Goal: Task Accomplishment & Management: Manage account settings

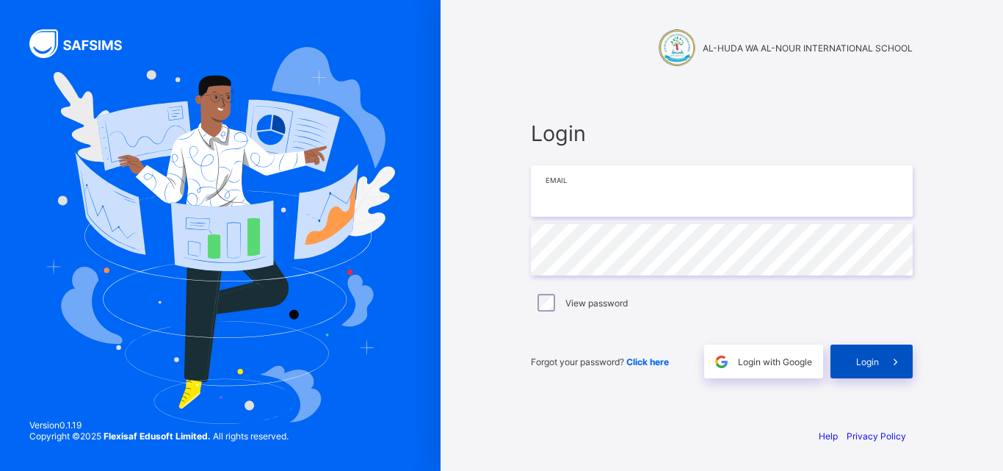
type input "**********"
click at [866, 351] on div "Login" at bounding box center [872, 362] width 82 height 34
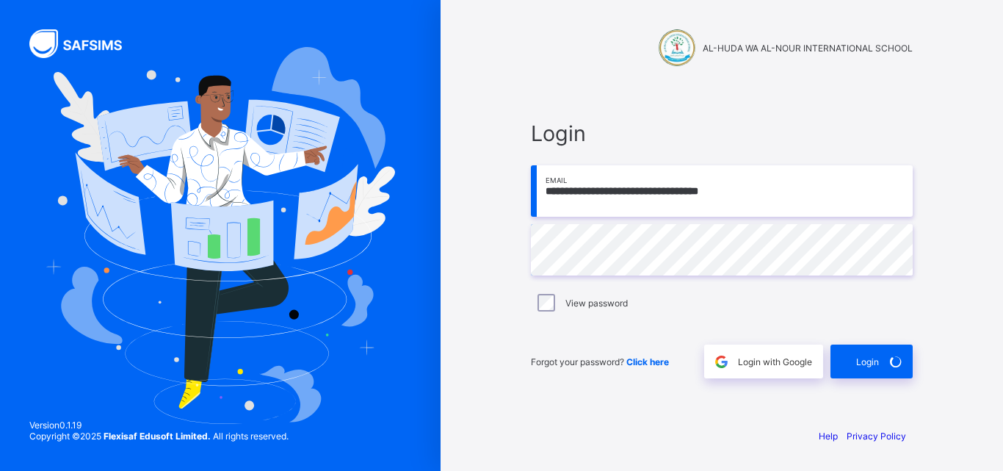
click at [733, 101] on div "**********" at bounding box center [721, 249] width 411 height 333
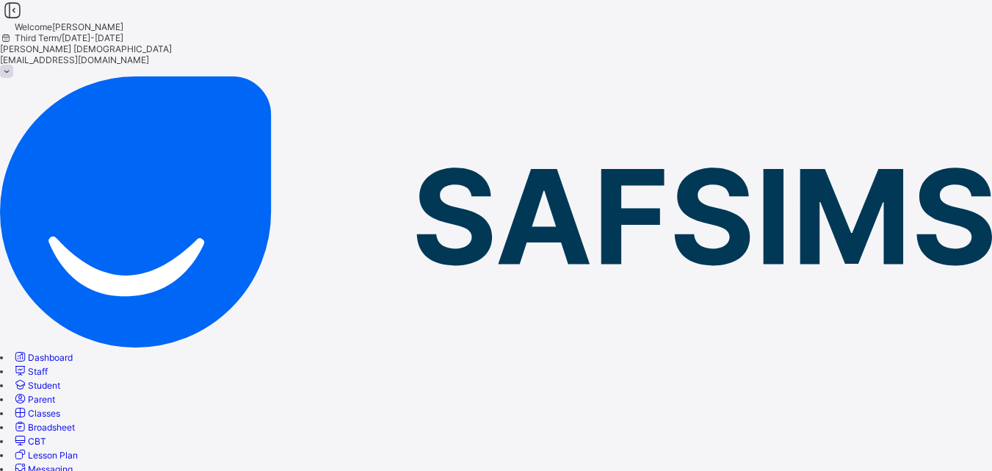
click at [60, 408] on span "Classes" at bounding box center [44, 413] width 32 height 11
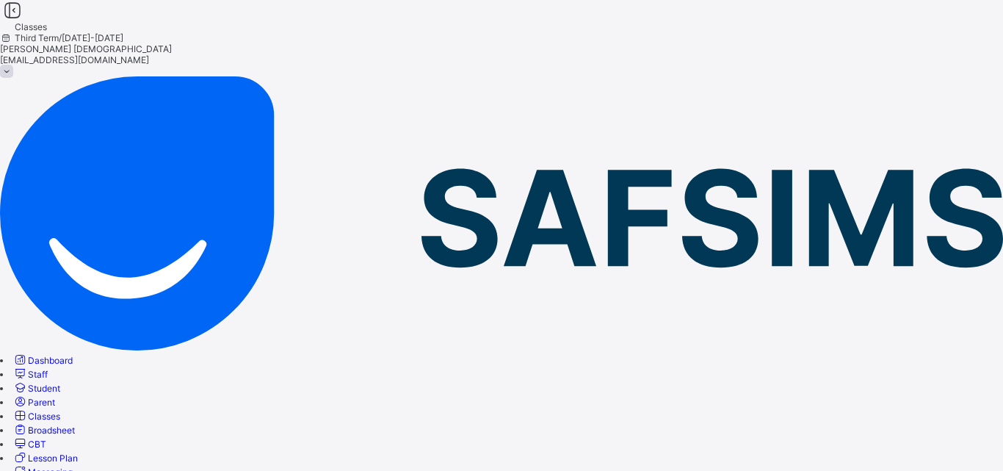
click at [60, 411] on span "Classes" at bounding box center [44, 416] width 32 height 11
click at [60, 411] on link "Classes" at bounding box center [36, 416] width 48 height 11
click at [75, 425] on link "Broadsheet" at bounding box center [43, 430] width 62 height 11
click at [60, 411] on span "Classes" at bounding box center [44, 416] width 32 height 11
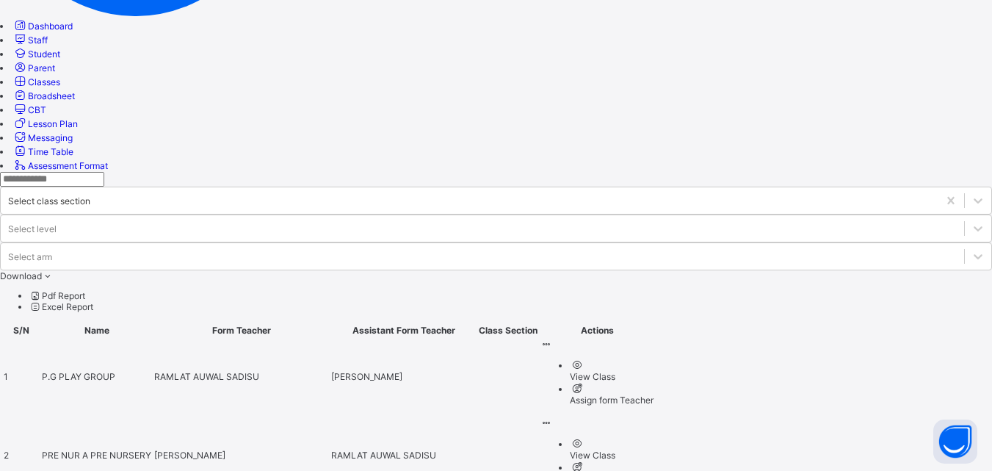
scroll to position [336, 0]
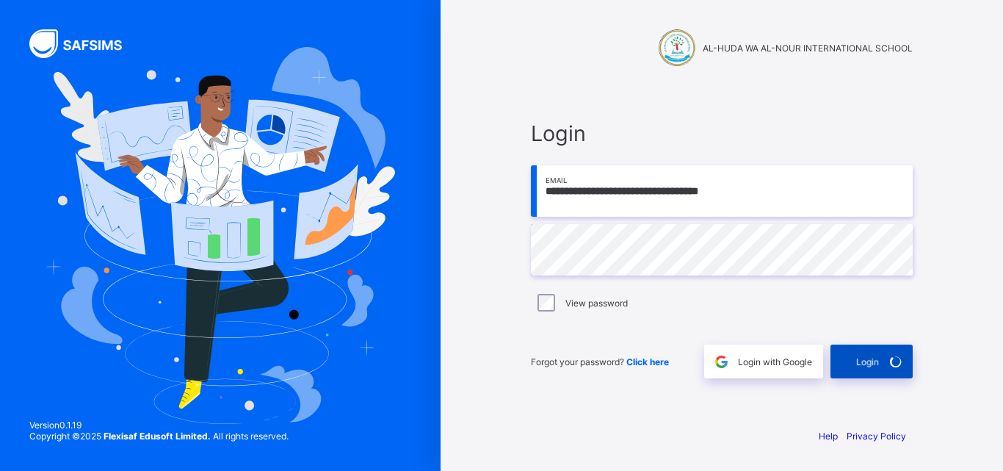
click at [865, 366] on div "Login" at bounding box center [872, 362] width 82 height 34
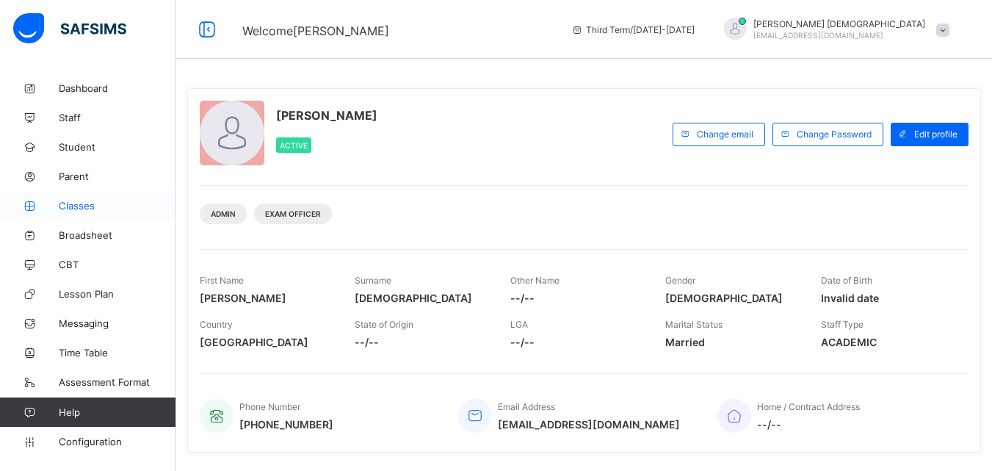
click at [85, 210] on span "Classes" at bounding box center [118, 206] width 118 height 12
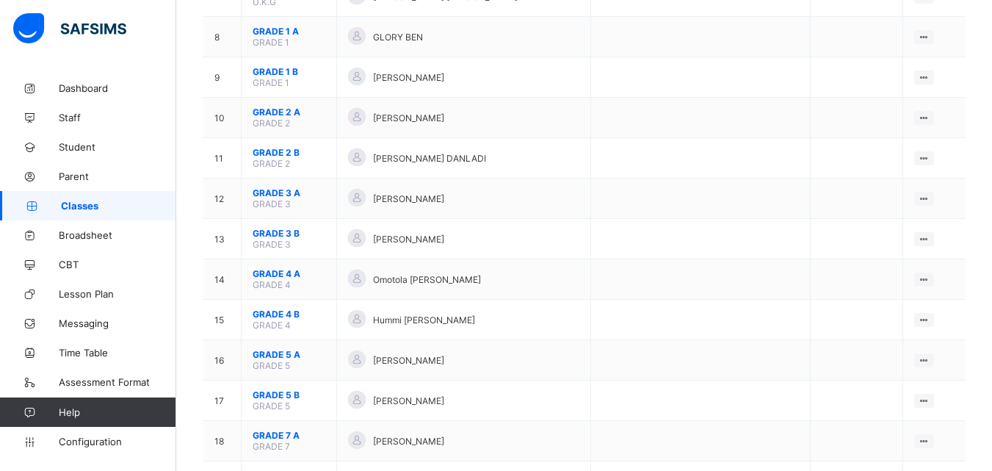
scroll to position [446, 0]
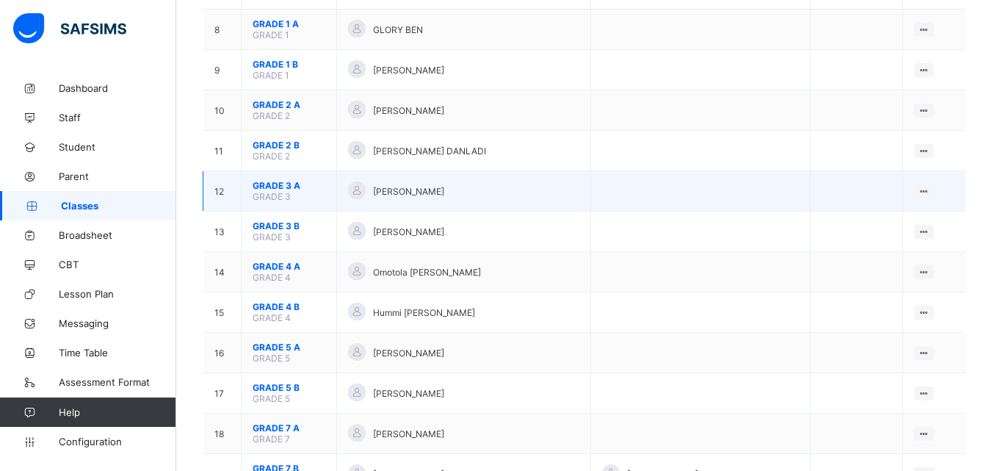
click at [284, 185] on span "GRADE 3 A" at bounding box center [289, 185] width 73 height 11
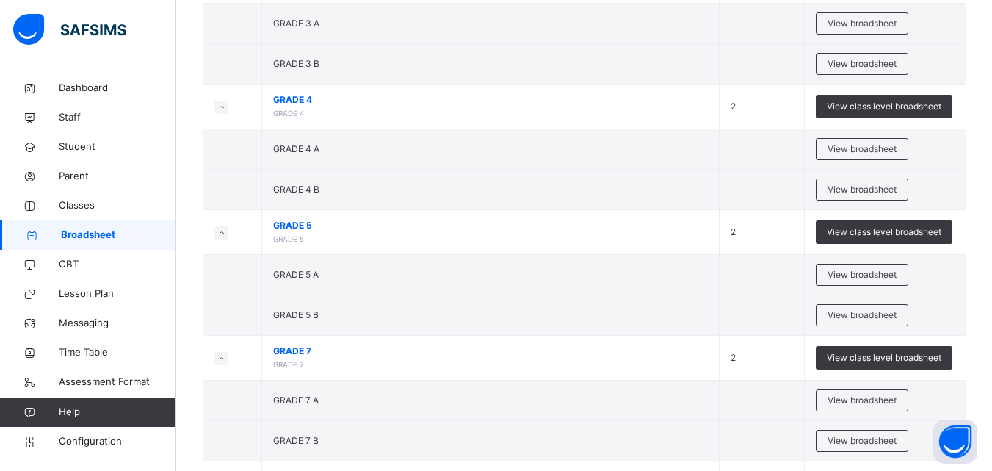
scroll to position [1031, 0]
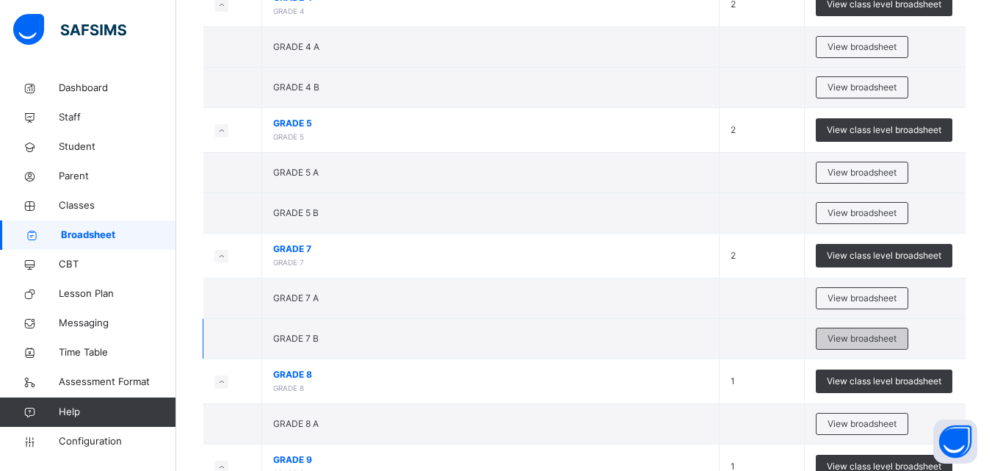
click at [867, 344] on span "View broadsheet" at bounding box center [862, 338] width 69 height 13
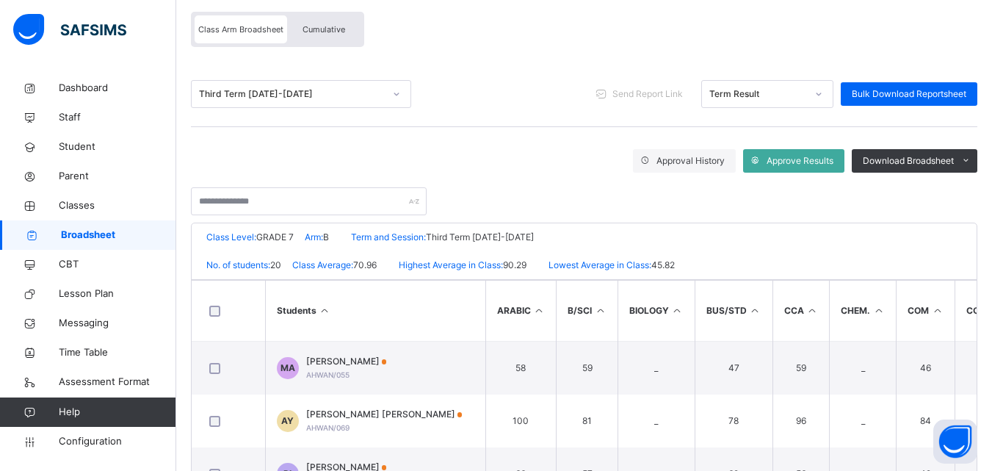
scroll to position [129, 0]
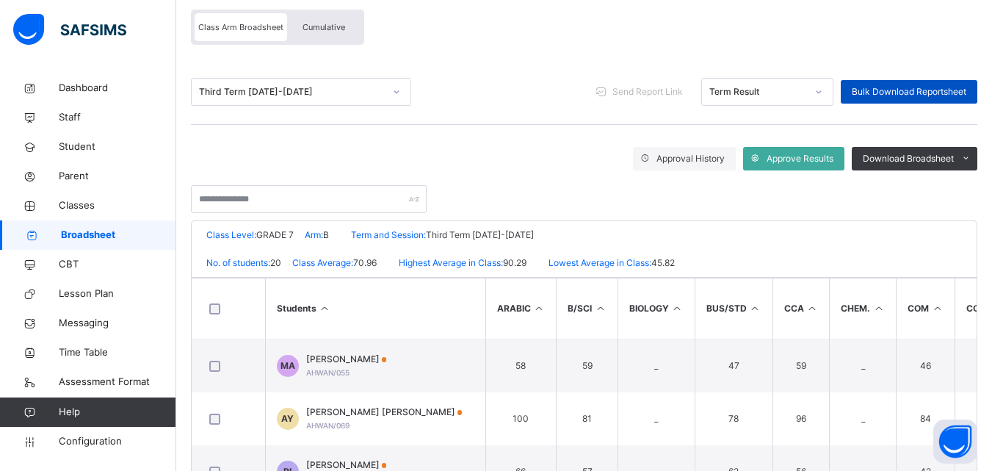
click at [944, 90] on span "Bulk Download Reportsheet" at bounding box center [909, 91] width 115 height 13
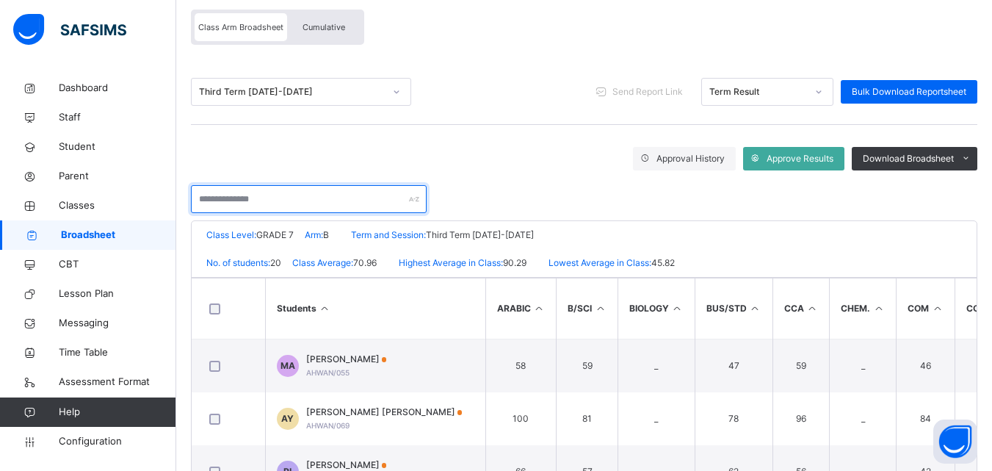
click at [294, 188] on input "text" at bounding box center [309, 199] width 236 height 28
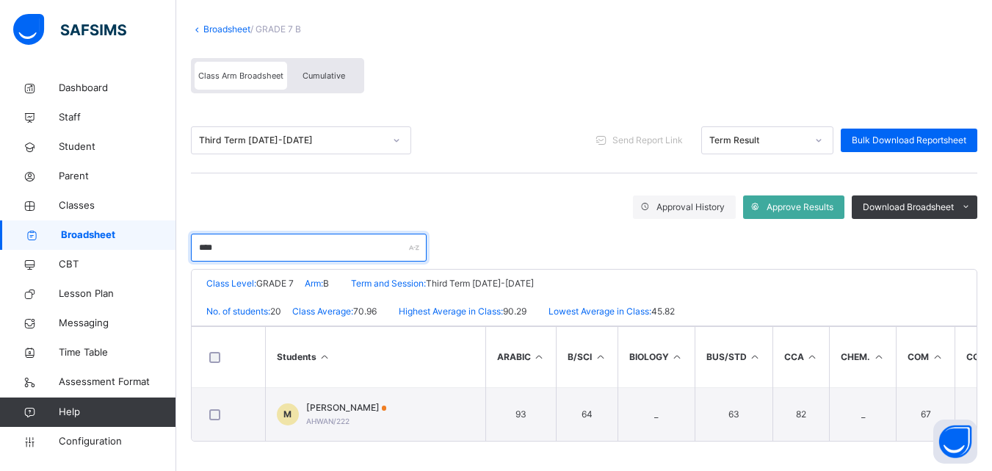
type input "****"
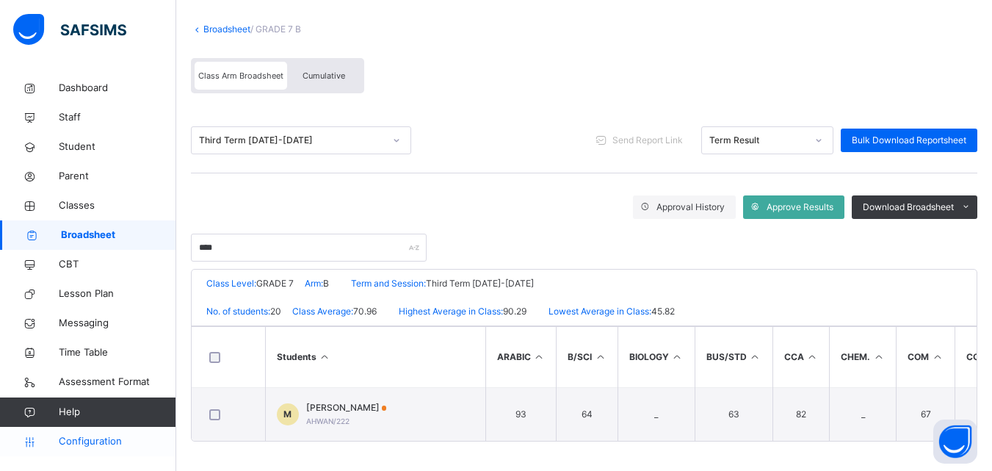
click at [116, 432] on link "Configuration" at bounding box center [88, 441] width 176 height 29
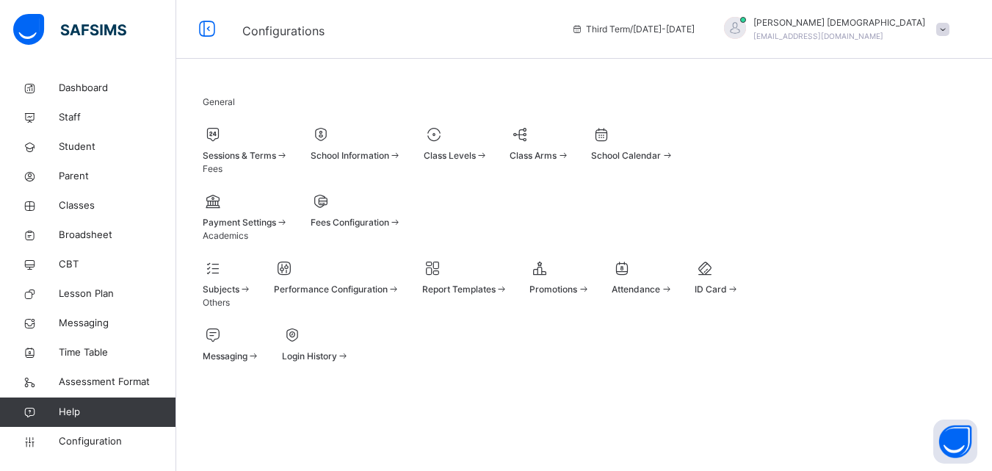
click at [289, 162] on div "Sessions & Terms" at bounding box center [246, 155] width 86 height 13
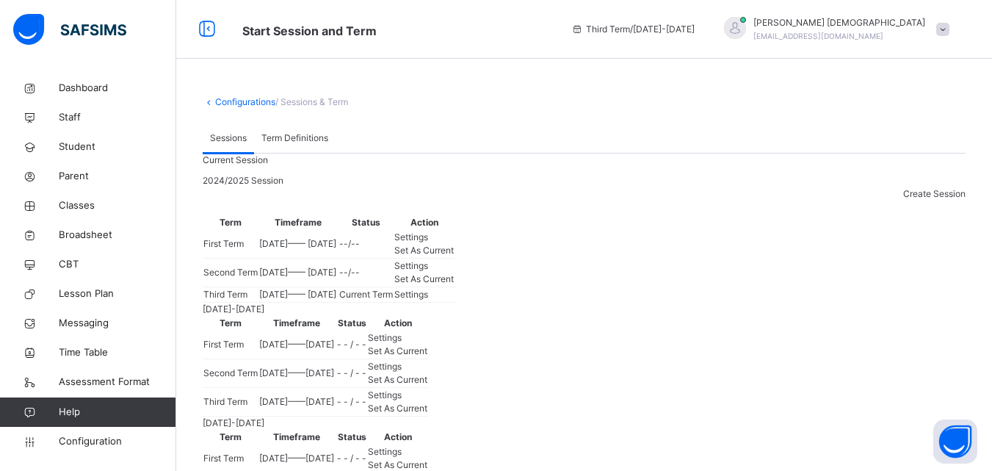
drag, startPoint x: 840, startPoint y: 372, endPoint x: 871, endPoint y: 396, distance: 38.8
click at [455, 303] on td "Settings" at bounding box center [424, 294] width 61 height 15
click at [454, 286] on div "Set As Current" at bounding box center [424, 279] width 60 height 13
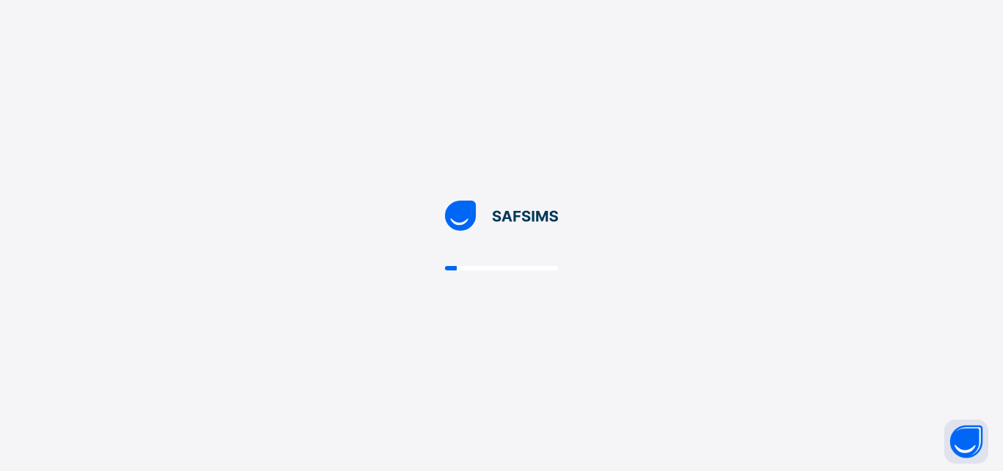
click at [854, 368] on div at bounding box center [501, 235] width 1003 height 471
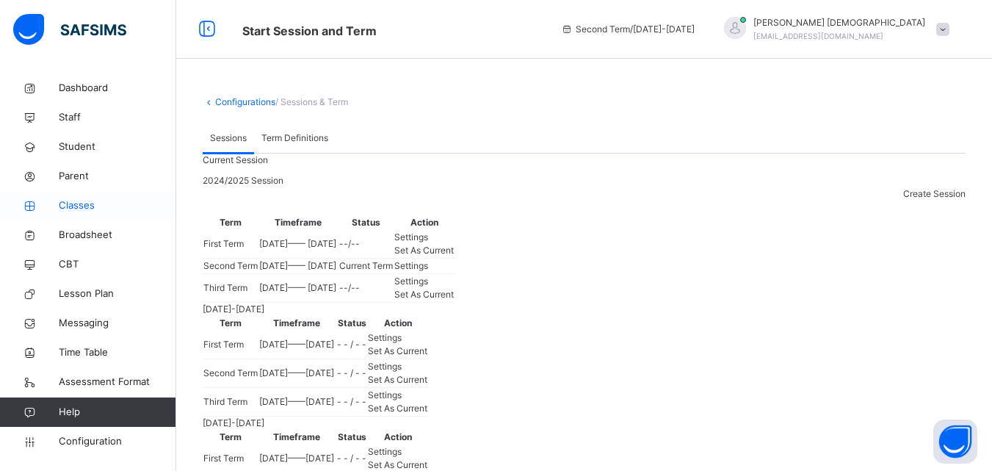
click at [71, 202] on span "Classes" at bounding box center [118, 205] width 118 height 15
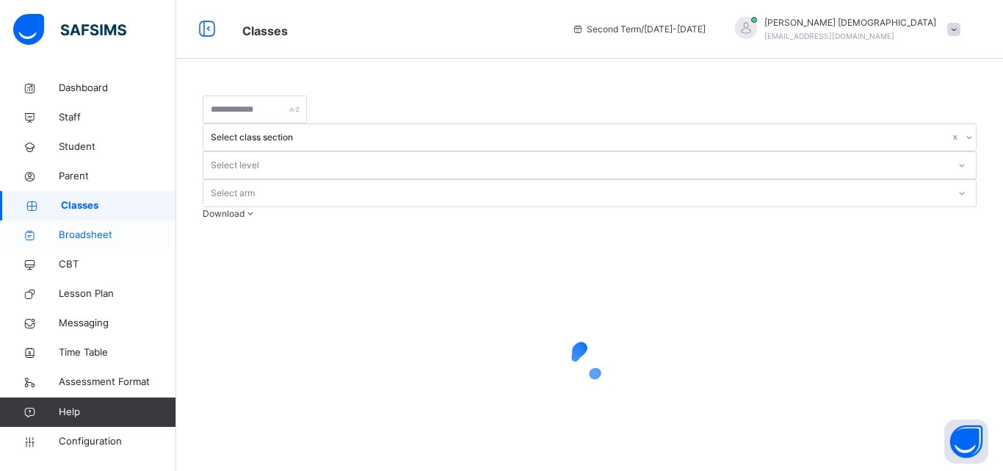
click at [86, 229] on span "Broadsheet" at bounding box center [118, 235] width 118 height 15
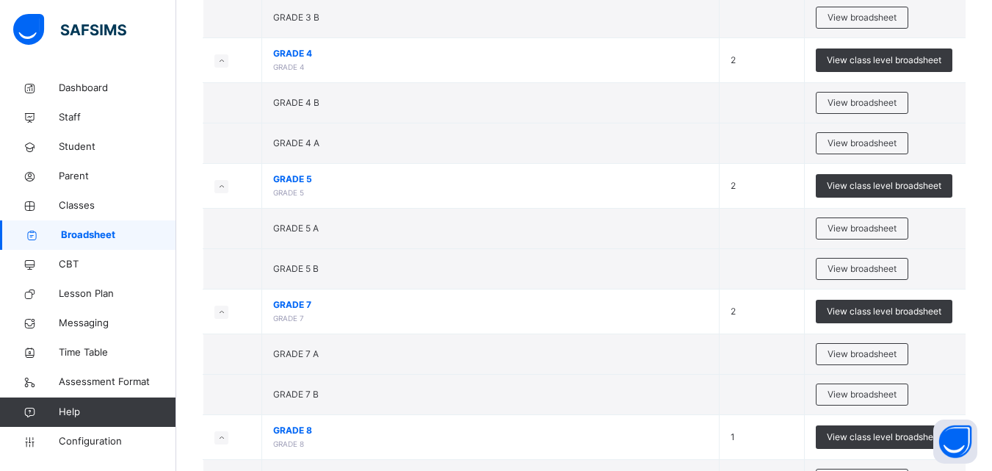
scroll to position [978, 0]
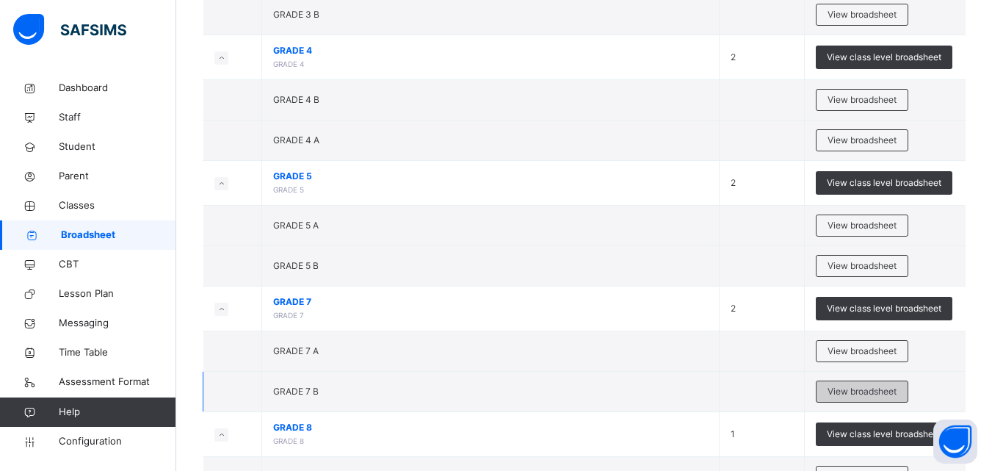
click at [858, 382] on div "View broadsheet" at bounding box center [862, 392] width 93 height 22
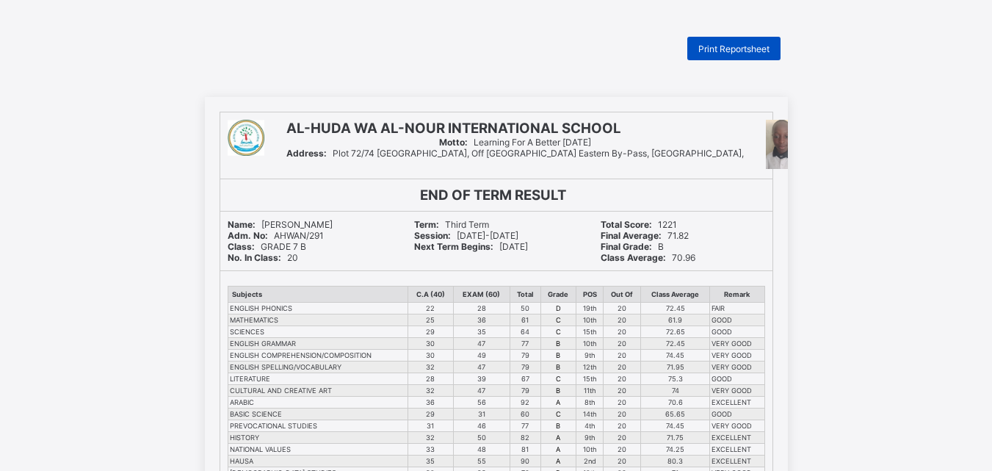
click at [702, 46] on span "Print Reportsheet" at bounding box center [734, 48] width 71 height 11
click at [724, 54] on span "Print Reportsheet" at bounding box center [734, 48] width 71 height 11
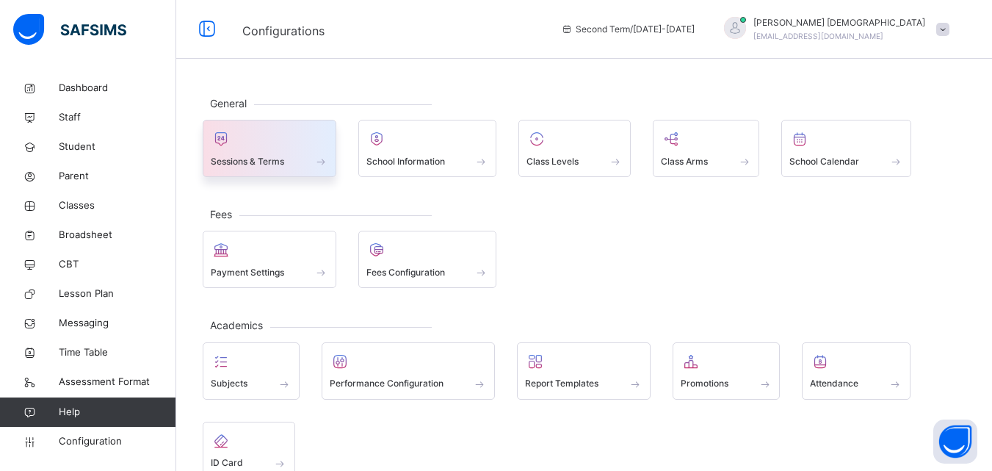
click at [314, 155] on span at bounding box center [321, 161] width 15 height 12
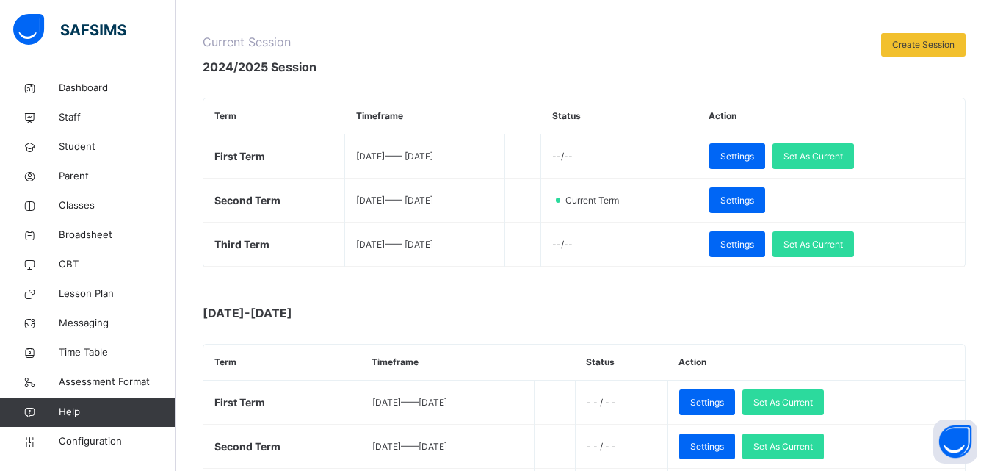
scroll to position [162, 0]
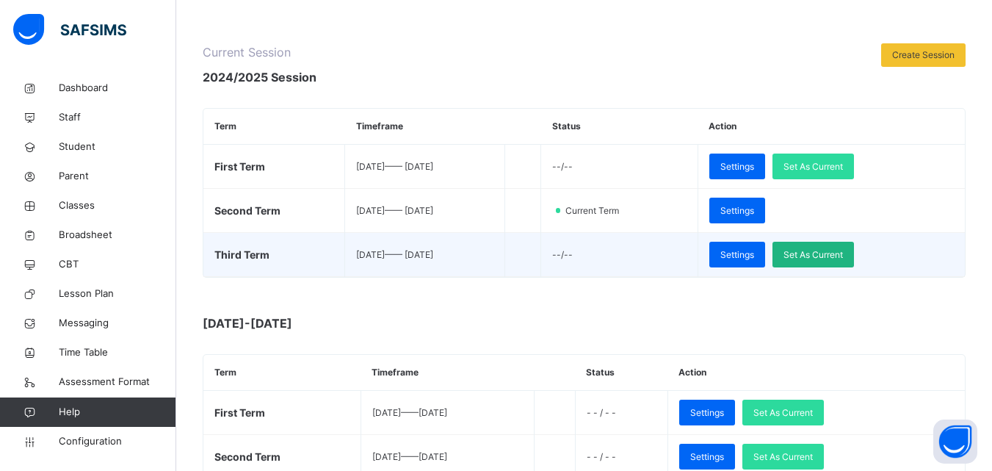
click at [836, 253] on span "Set As Current" at bounding box center [814, 254] width 60 height 13
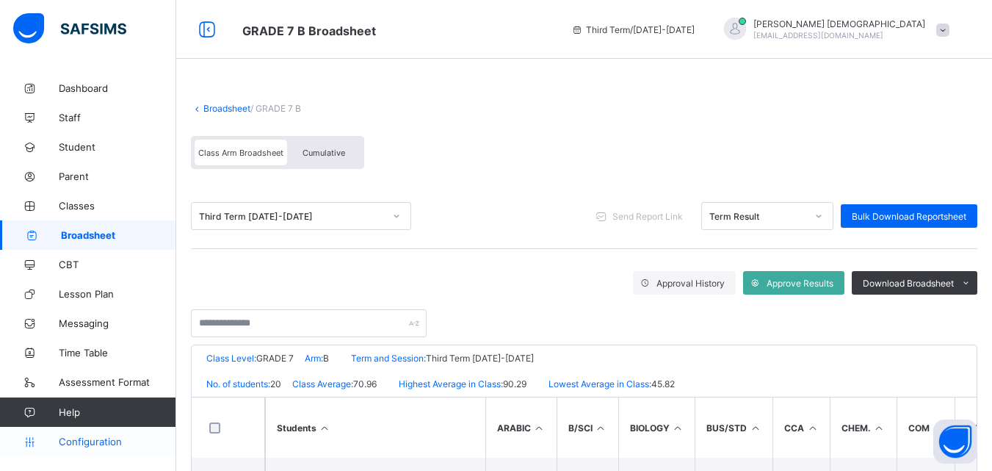
click at [83, 443] on span "Configuration" at bounding box center [117, 442] width 117 height 12
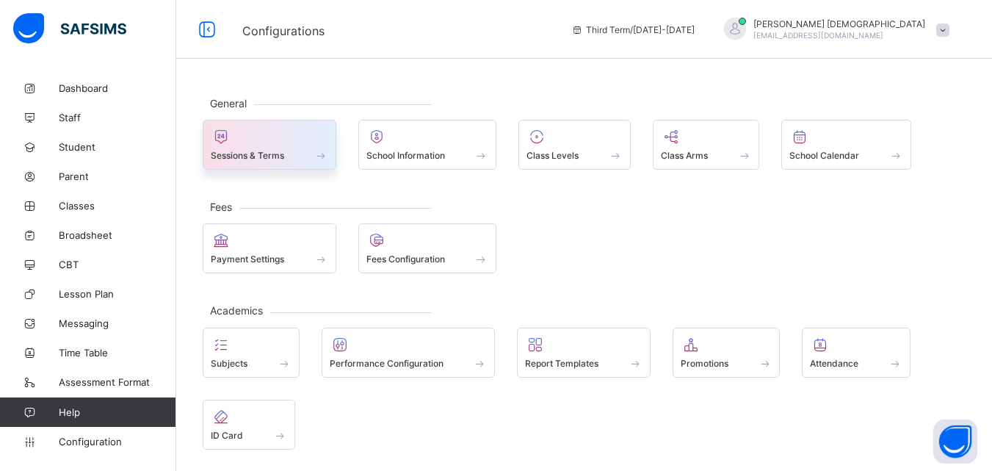
click at [321, 159] on span at bounding box center [321, 155] width 15 height 12
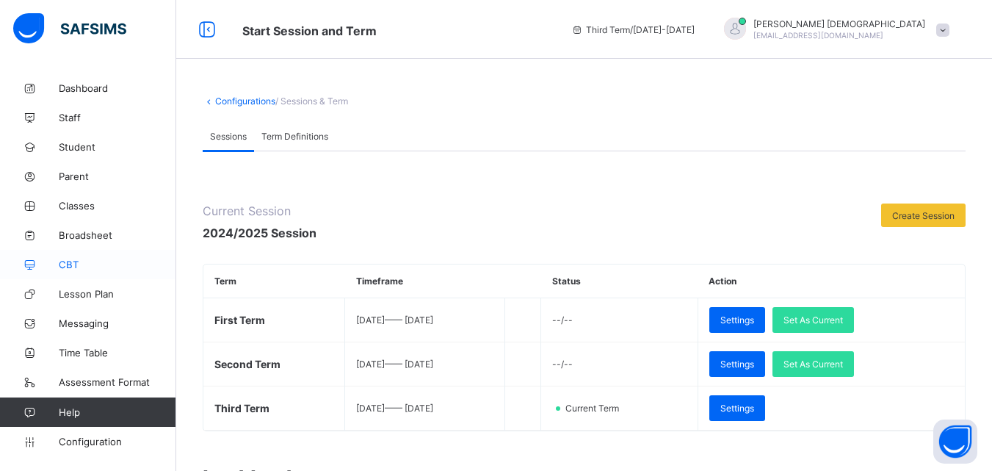
click at [86, 275] on link "CBT" at bounding box center [88, 264] width 176 height 29
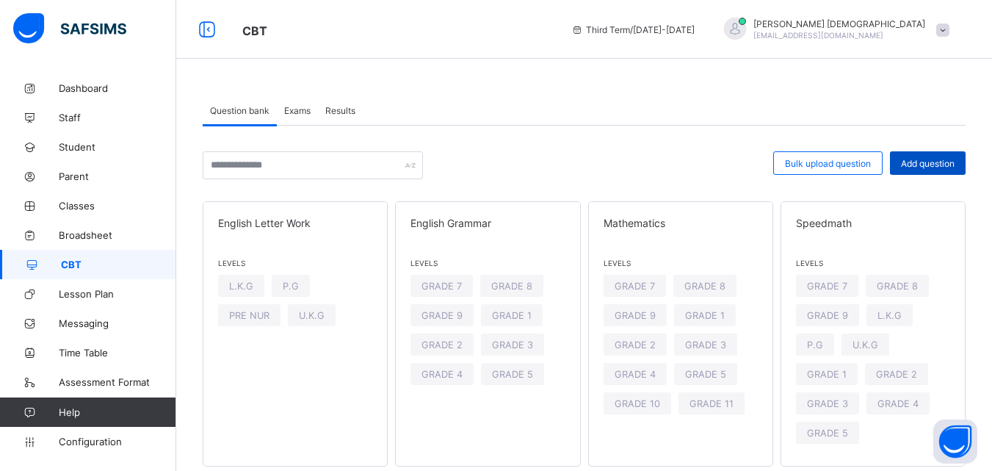
click at [923, 166] on span "Add question" at bounding box center [928, 163] width 54 height 11
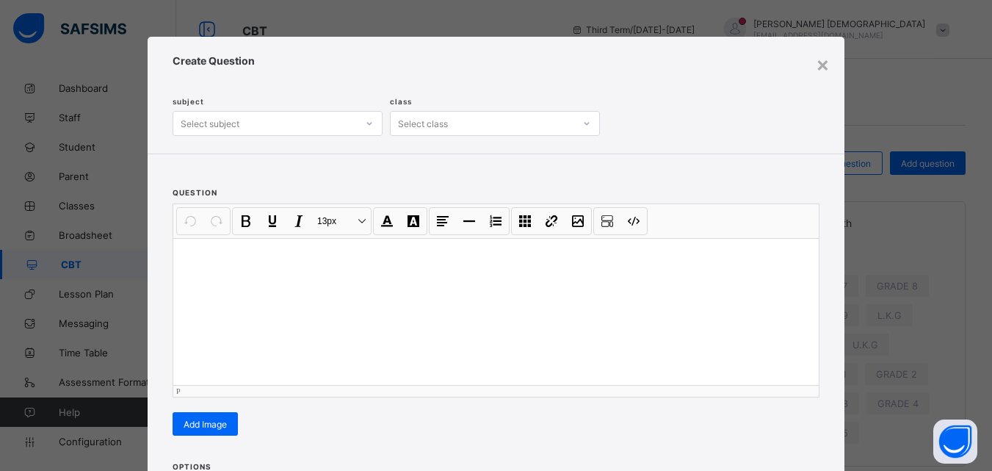
click at [411, 355] on div at bounding box center [496, 311] width 646 height 147
click at [361, 128] on div at bounding box center [369, 123] width 22 height 21
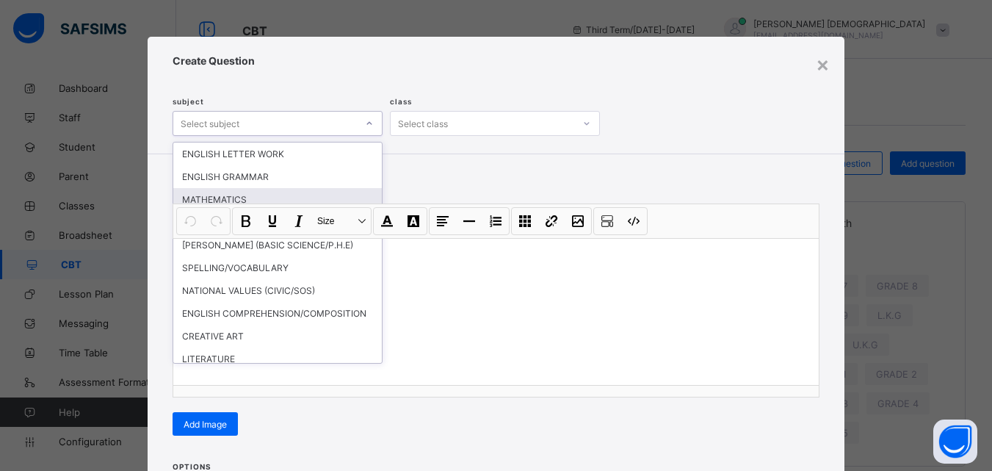
click at [226, 203] on div "MATHEMATICS" at bounding box center [277, 199] width 209 height 23
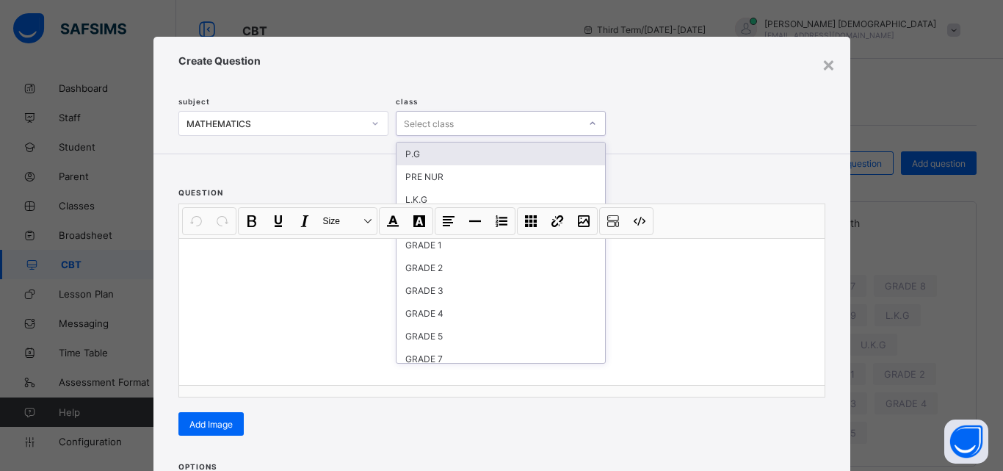
click at [591, 121] on icon at bounding box center [592, 123] width 9 height 15
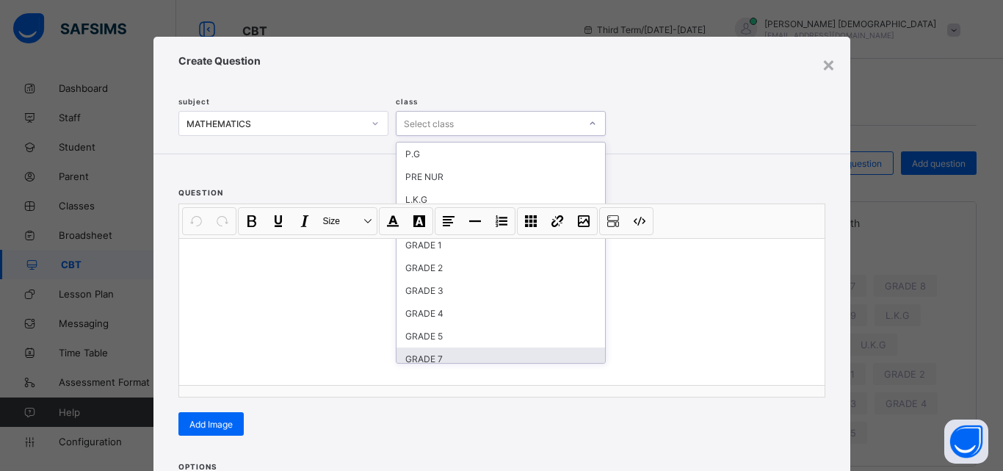
click at [445, 358] on div "GRADE 7" at bounding box center [501, 358] width 209 height 23
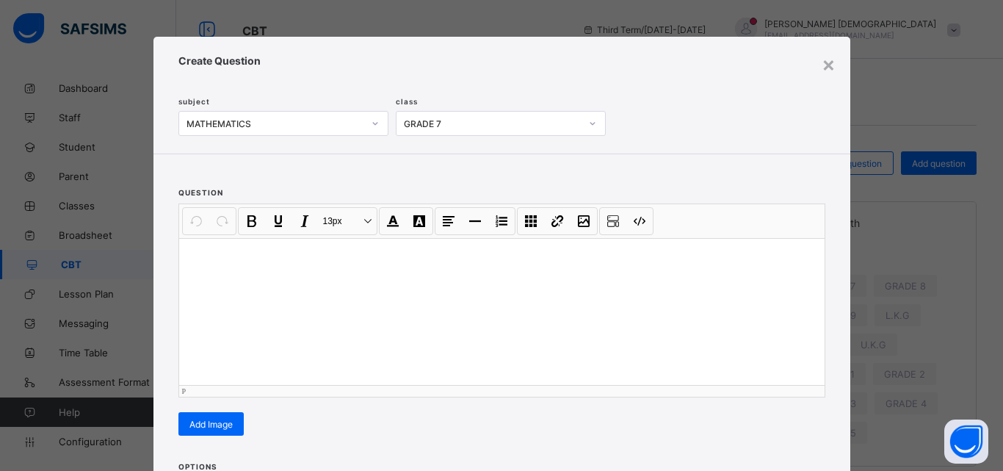
click at [232, 257] on p at bounding box center [502, 257] width 622 height 15
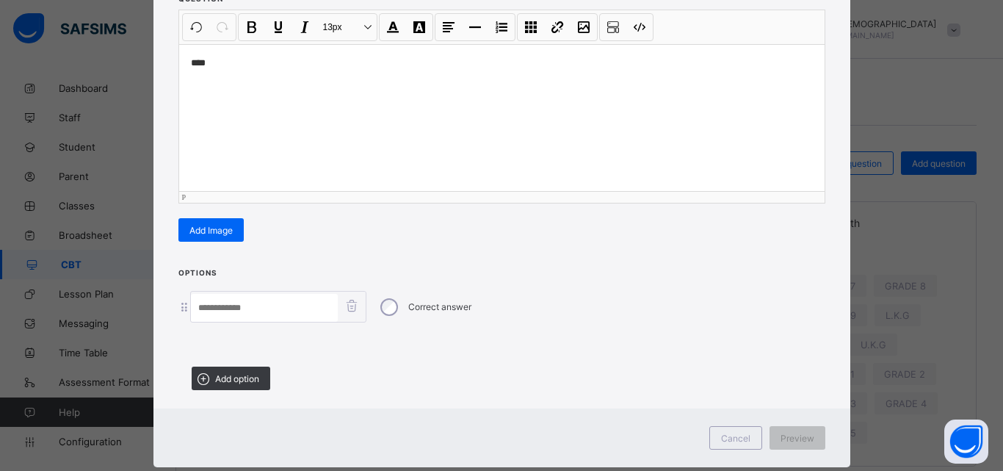
scroll to position [194, 0]
click at [273, 310] on input at bounding box center [264, 308] width 147 height 28
click at [179, 312] on div "Correct answer" at bounding box center [502, 307] width 647 height 32
click at [194, 312] on input at bounding box center [264, 308] width 147 height 28
click at [181, 312] on div "Correct answer" at bounding box center [502, 307] width 647 height 32
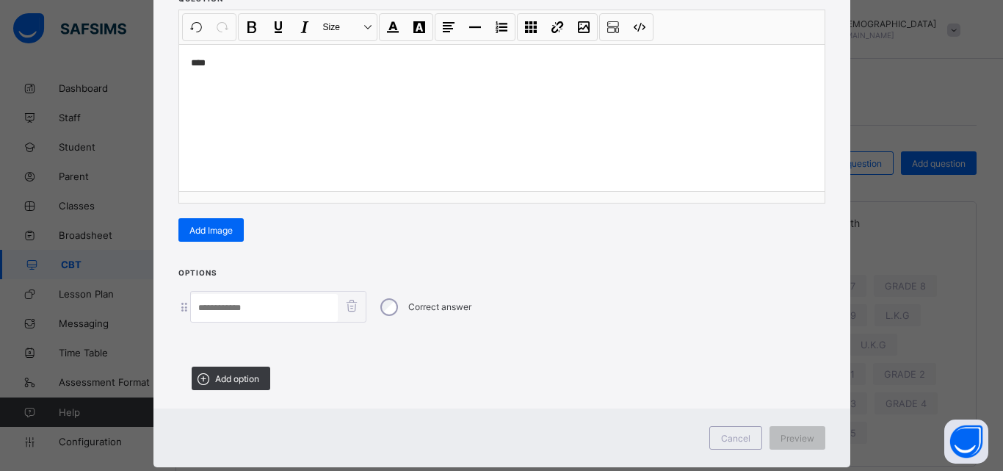
click at [212, 382] on div "Add option" at bounding box center [231, 379] width 79 height 24
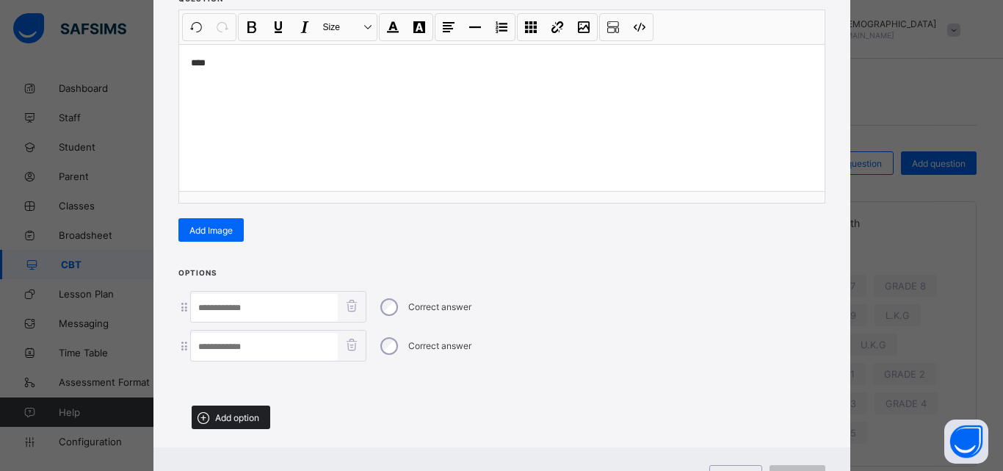
click at [214, 408] on div "Add option" at bounding box center [231, 418] width 79 height 24
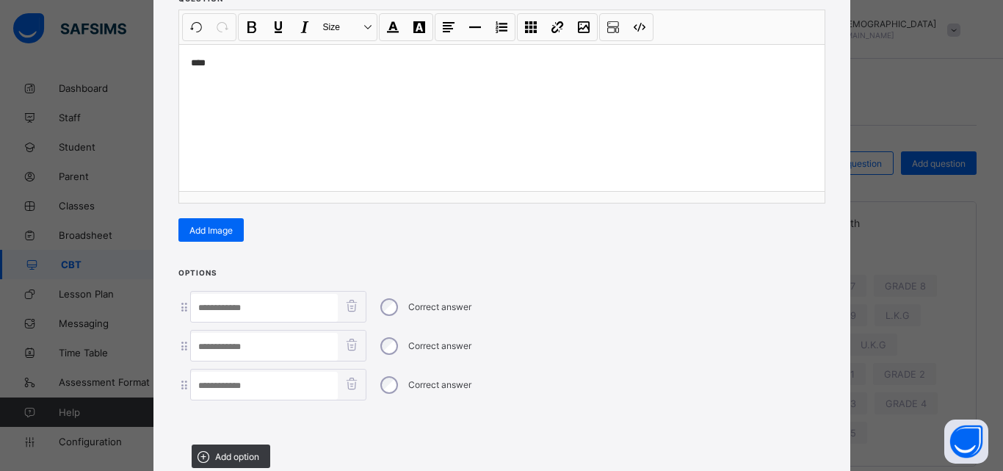
click at [270, 310] on input at bounding box center [264, 308] width 147 height 28
type input "*"
click at [250, 339] on input at bounding box center [264, 347] width 147 height 28
type input "*"
click at [231, 383] on input at bounding box center [264, 386] width 147 height 28
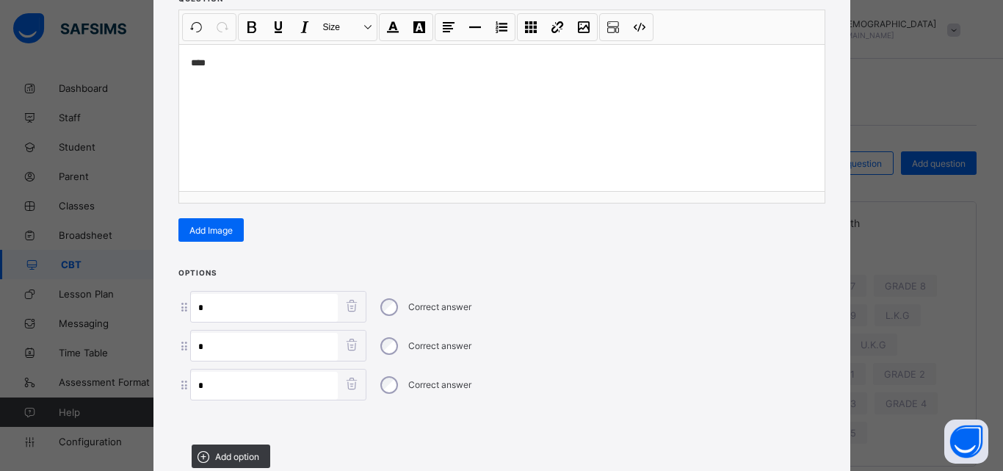
type input "*"
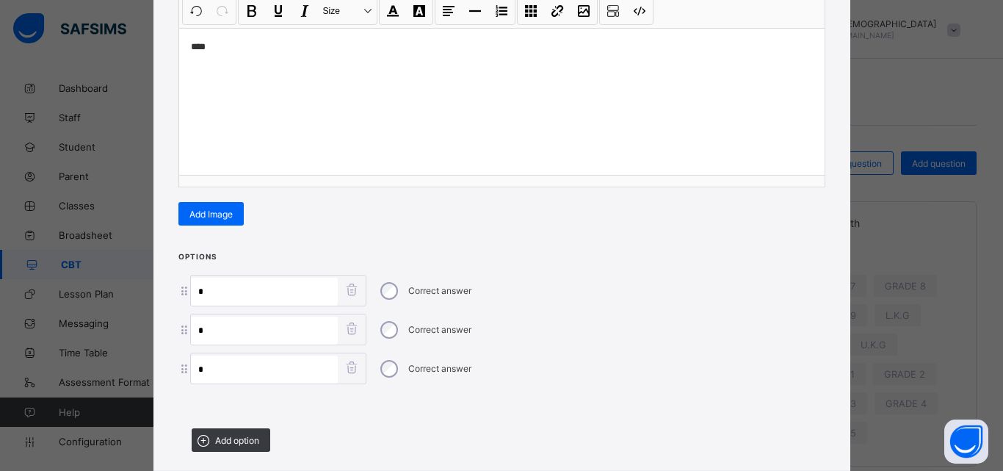
scroll to position [303, 0]
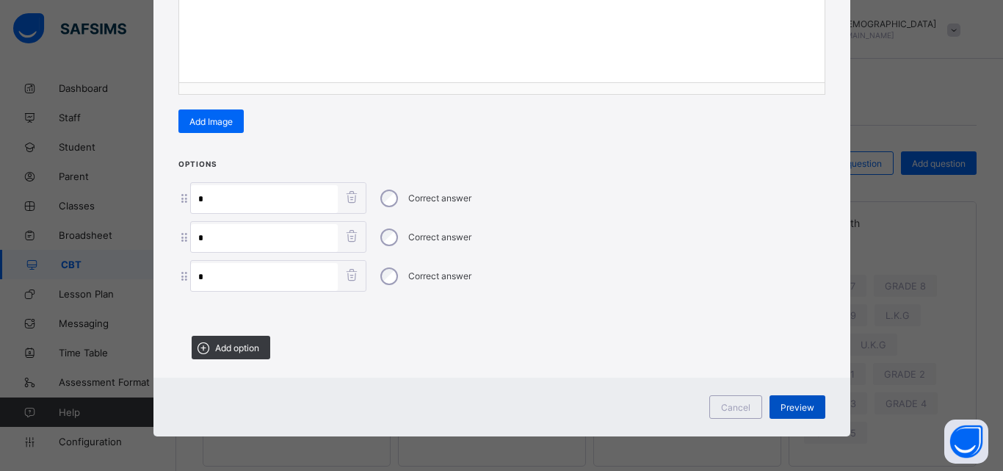
click at [783, 412] on div "Preview" at bounding box center [798, 407] width 56 height 24
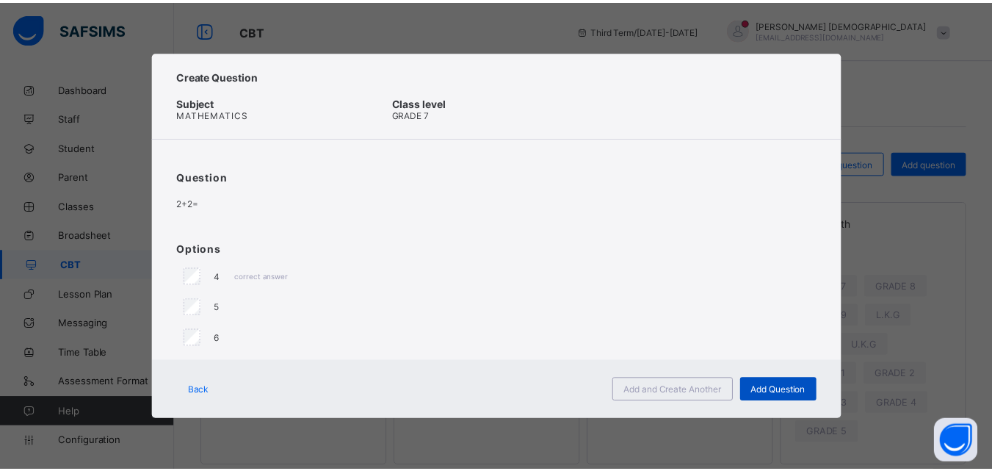
scroll to position [0, 0]
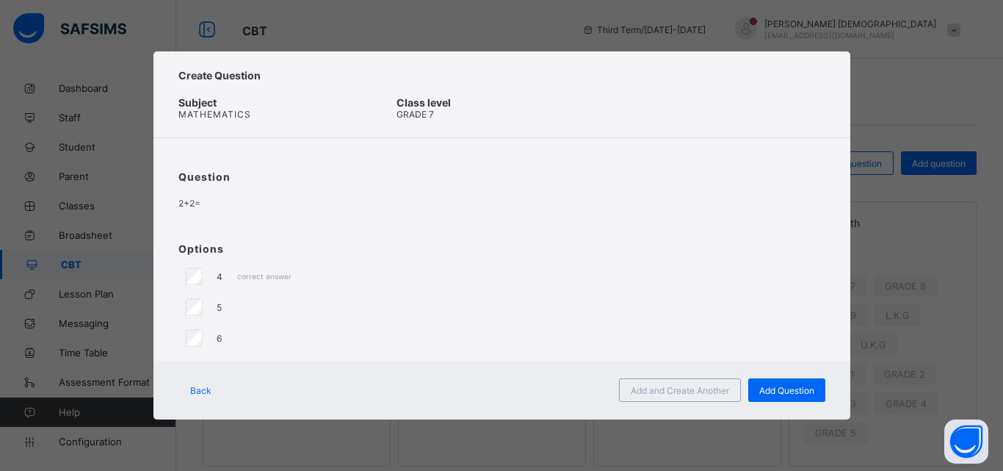
click at [190, 389] on span "Back" at bounding box center [200, 390] width 21 height 11
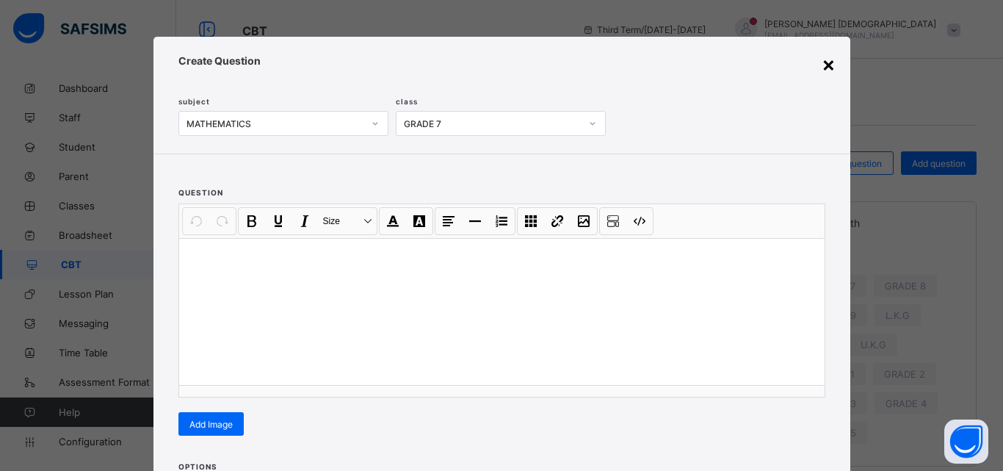
click at [829, 65] on div "×" at bounding box center [829, 63] width 14 height 25
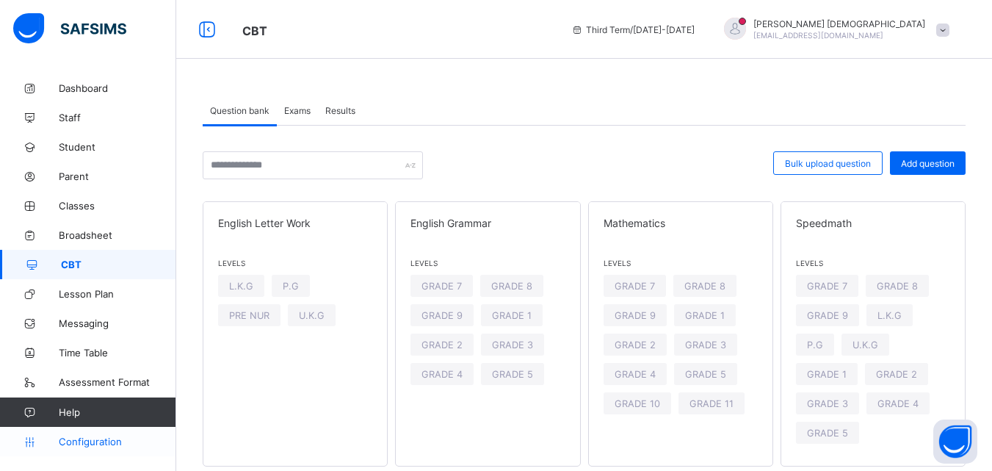
click at [115, 433] on link "Configuration" at bounding box center [88, 441] width 176 height 29
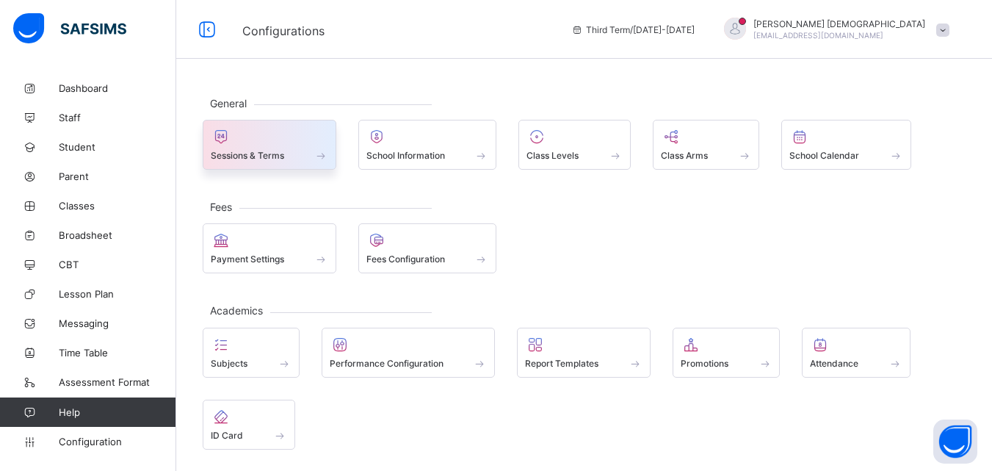
click at [288, 138] on div at bounding box center [270, 137] width 118 height 18
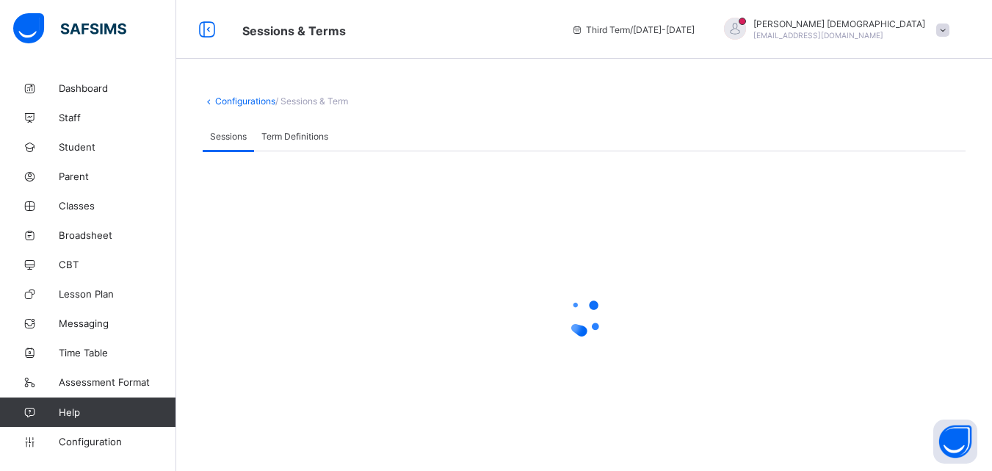
click at [528, 219] on div at bounding box center [584, 316] width 763 height 279
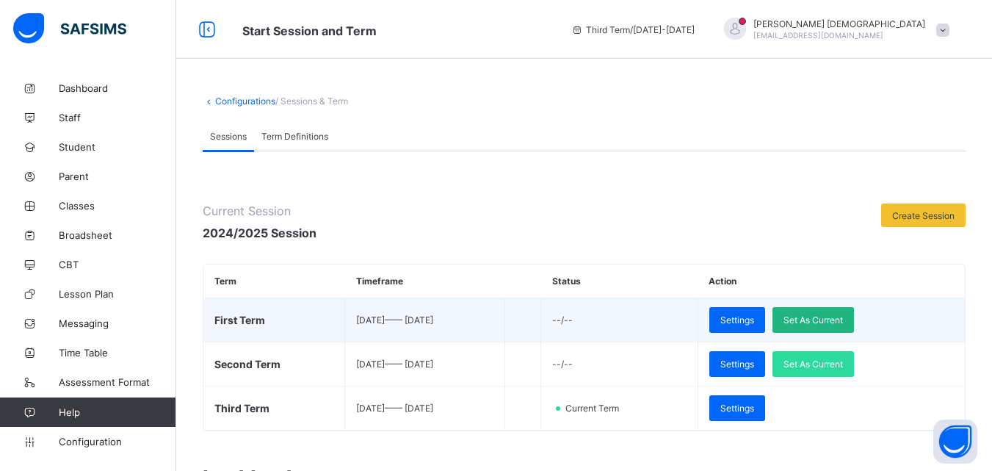
click at [821, 319] on span "Set As Current" at bounding box center [814, 319] width 60 height 11
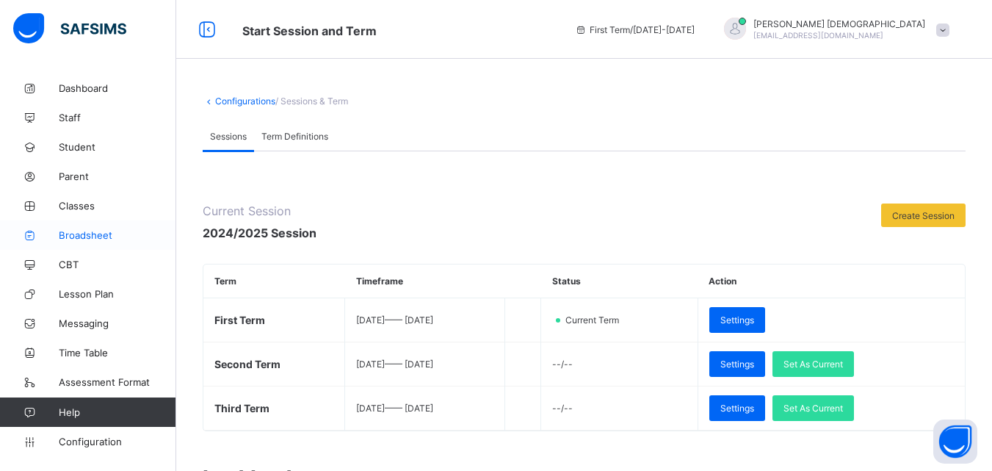
click at [104, 237] on span "Broadsheet" at bounding box center [118, 235] width 118 height 12
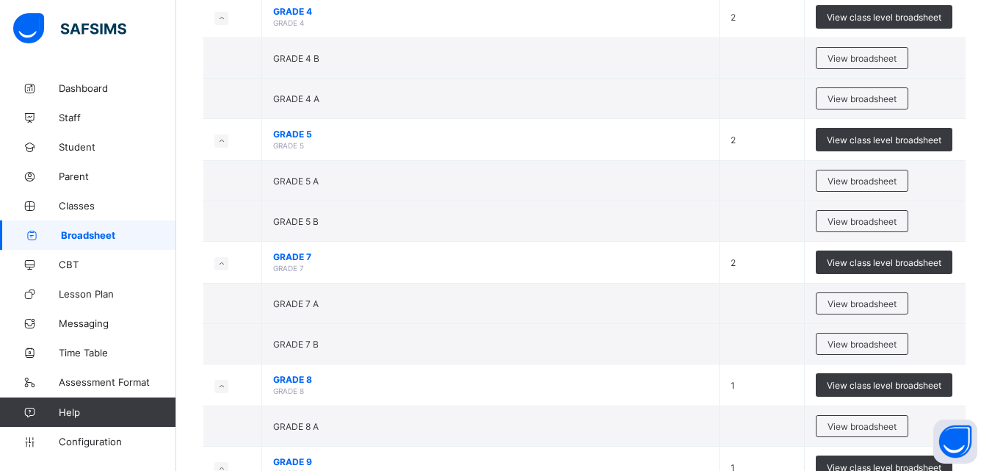
scroll to position [1003, 0]
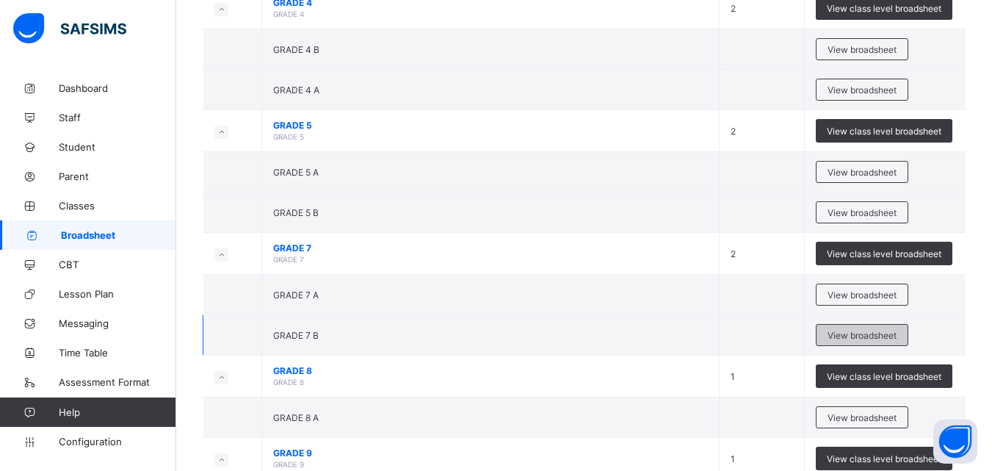
click at [884, 339] on span "View broadsheet" at bounding box center [862, 335] width 69 height 11
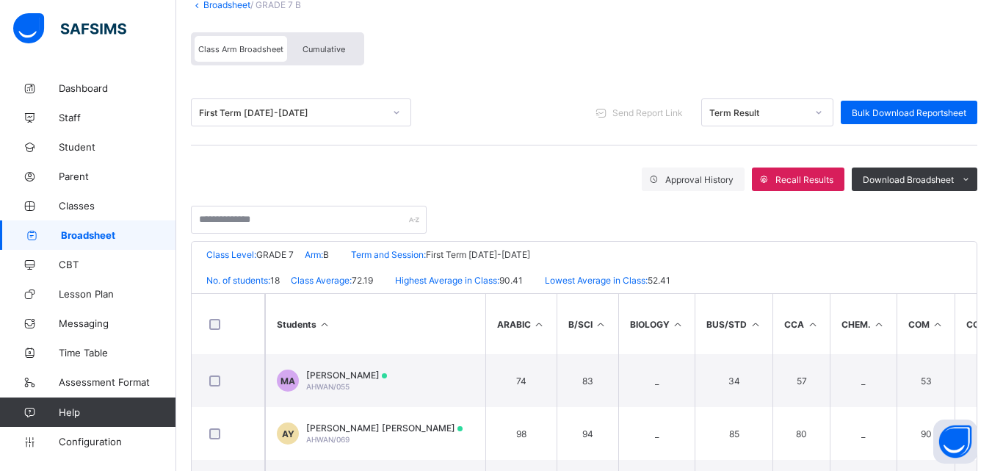
scroll to position [68, 0]
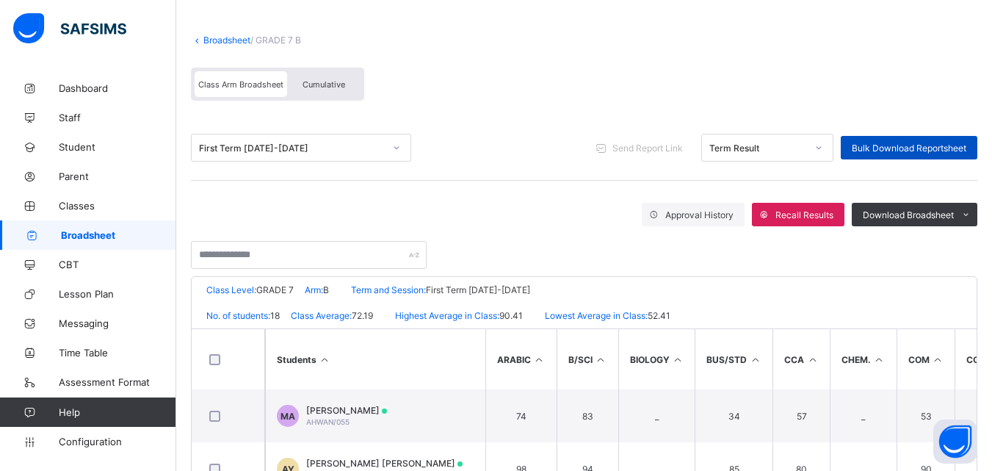
click at [935, 144] on span "Bulk Download Reportsheet" at bounding box center [909, 148] width 115 height 11
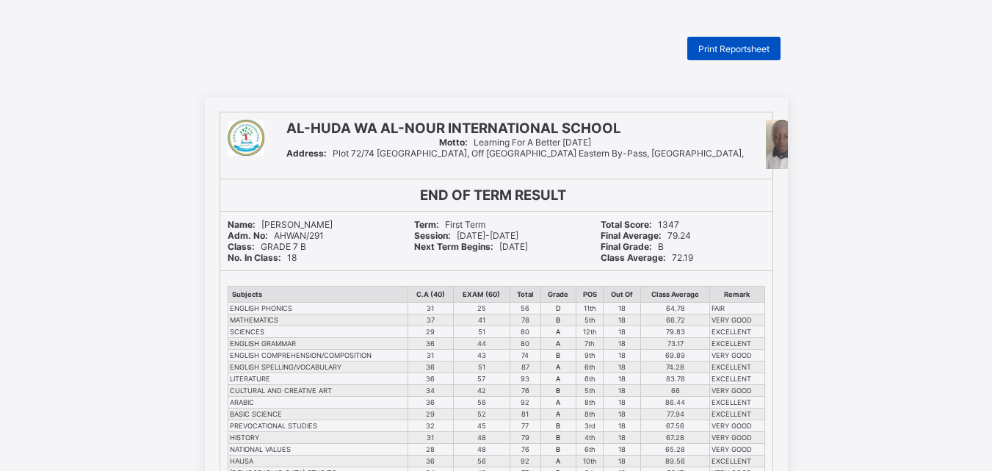
click at [763, 48] on span "Print Reportsheet" at bounding box center [734, 48] width 71 height 11
